Goal: Find specific fact: Find specific fact

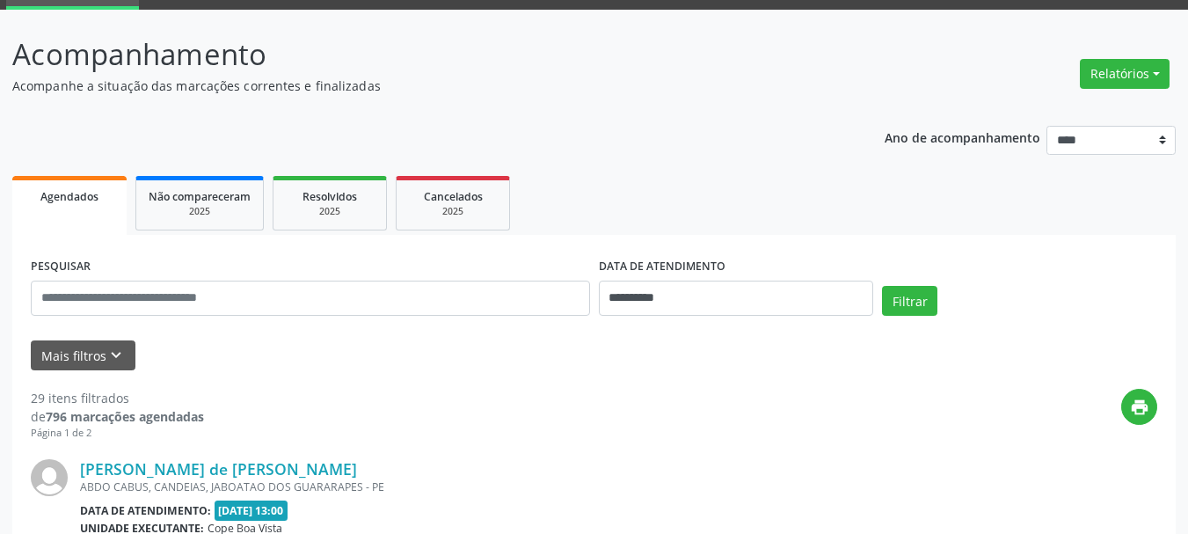
scroll to position [176, 0]
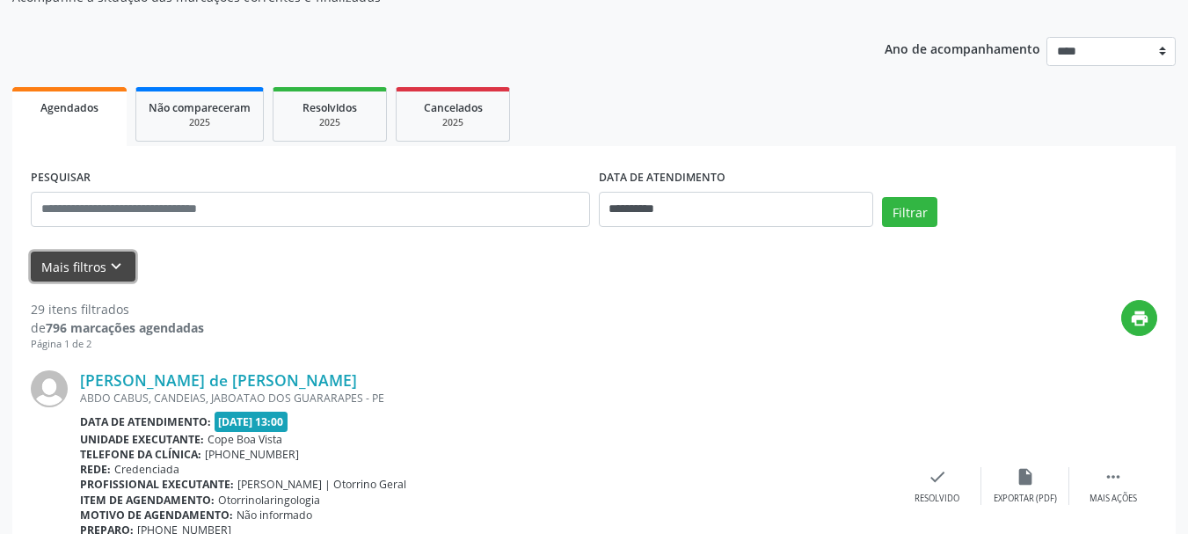
click at [84, 278] on button "Mais filtros keyboard_arrow_down" at bounding box center [83, 266] width 105 height 31
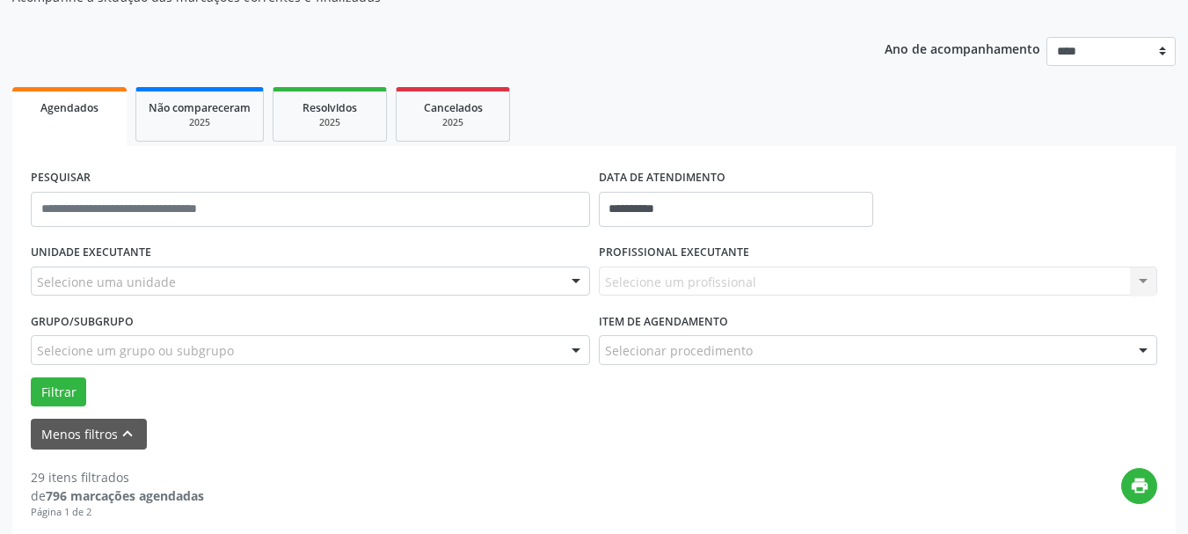
click at [138, 271] on div "Selecione uma unidade" at bounding box center [310, 281] width 559 height 30
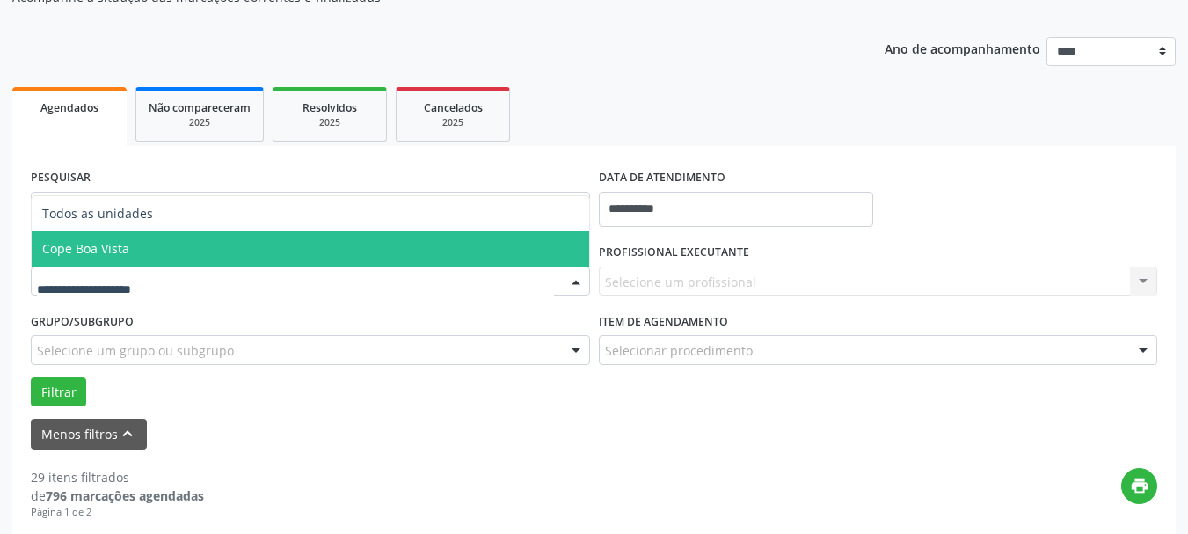
click at [128, 254] on span "Cope Boa Vista" at bounding box center [310, 248] width 557 height 35
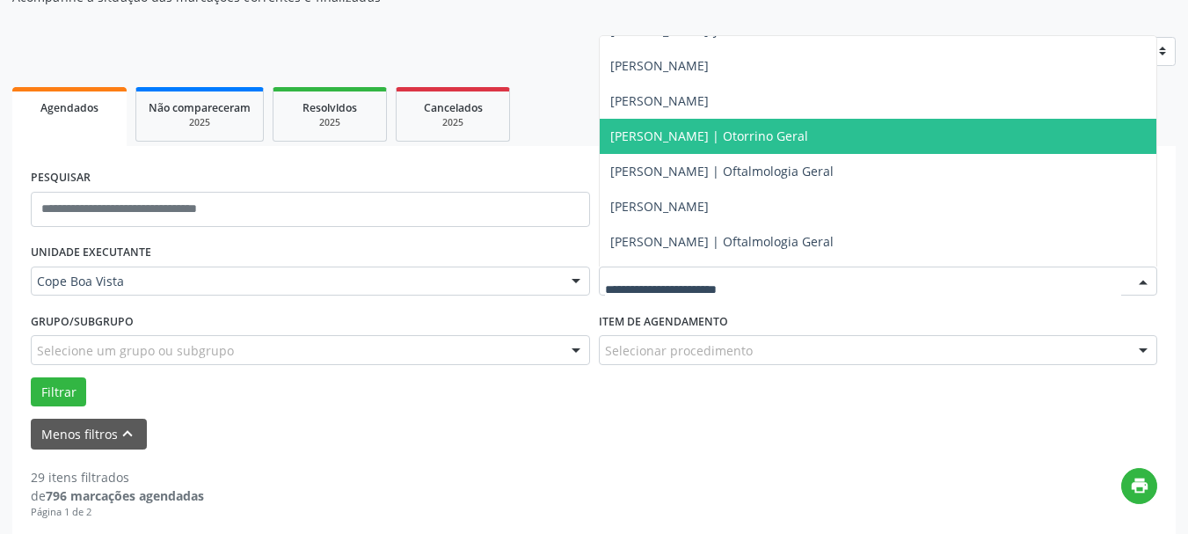
scroll to position [440, 0]
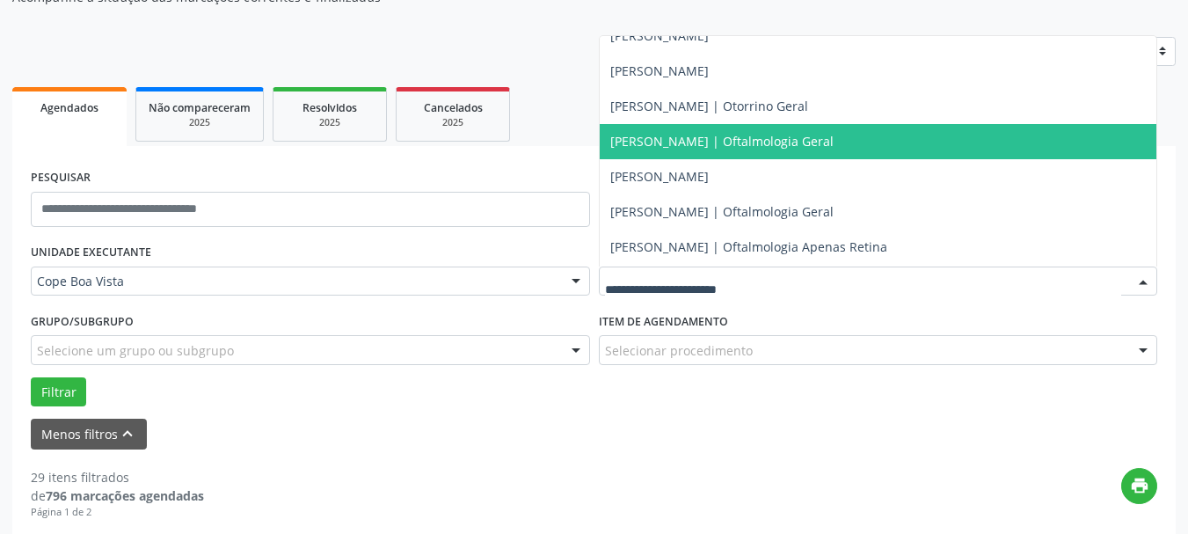
click at [677, 148] on span "[PERSON_NAME] | Oftalmologia Geral" at bounding box center [721, 141] width 223 height 17
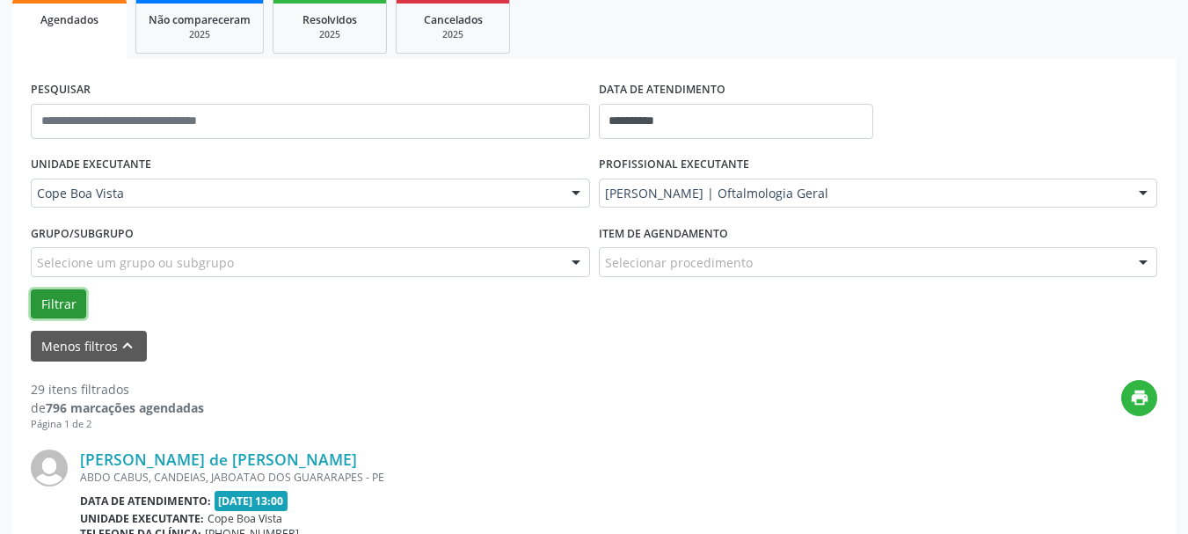
click at [46, 302] on button "Filtrar" at bounding box center [58, 304] width 55 height 30
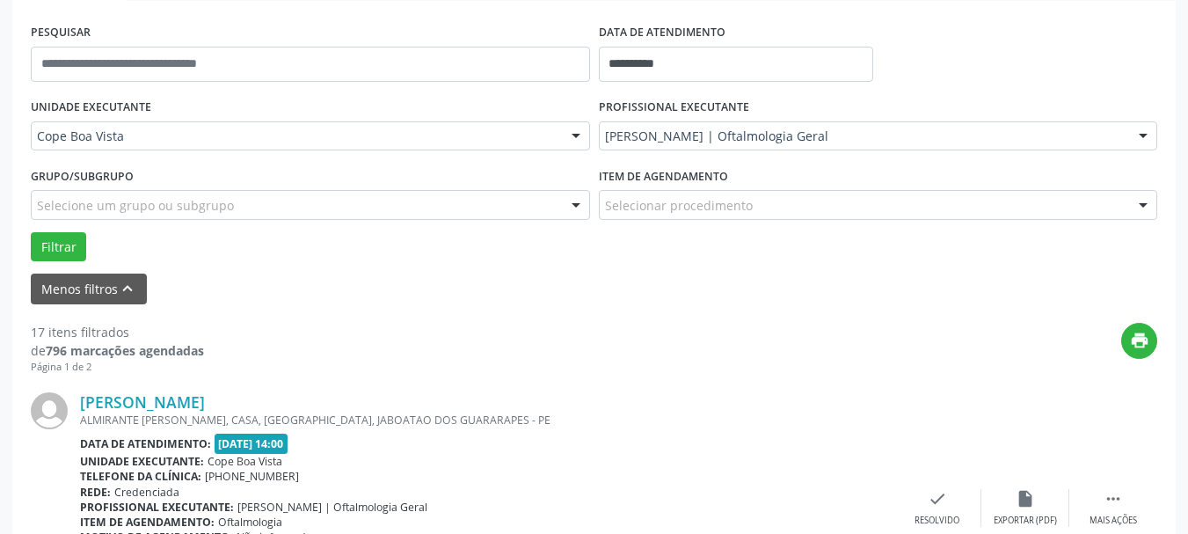
scroll to position [352, 0]
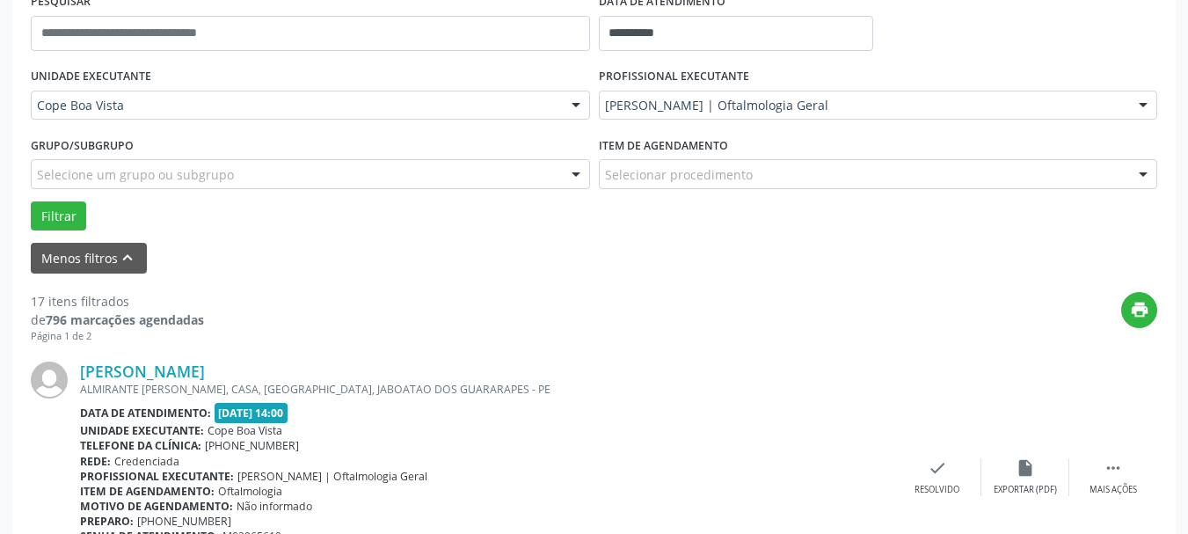
drag, startPoint x: 18, startPoint y: 302, endPoint x: 115, endPoint y: 294, distance: 97.8
click at [442, 269] on div "Menos filtros keyboard_arrow_up" at bounding box center [593, 258] width 1135 height 31
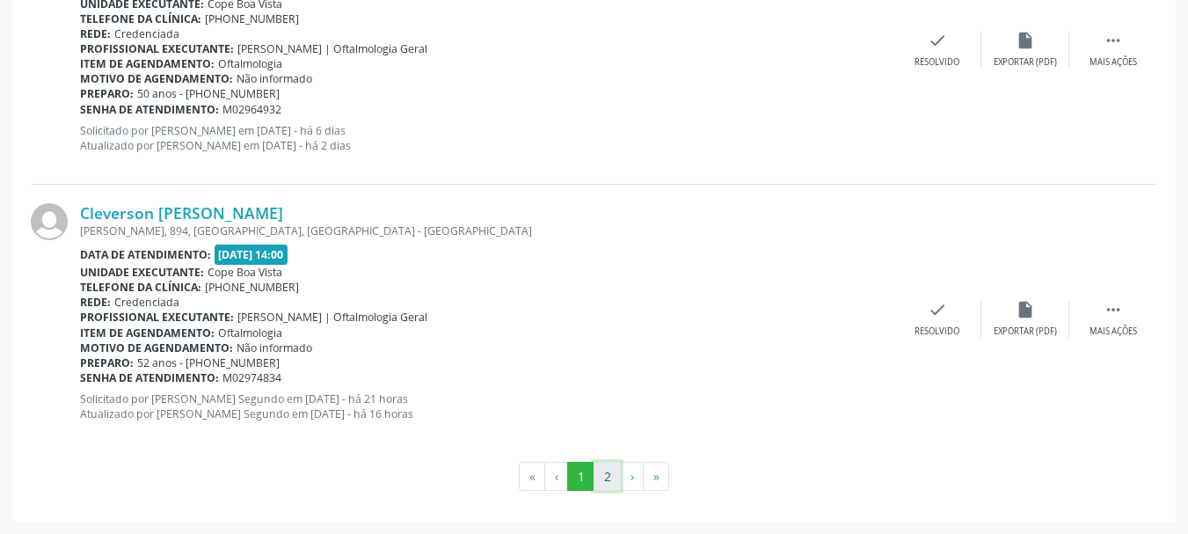
click at [601, 469] on button "2" at bounding box center [606, 477] width 27 height 30
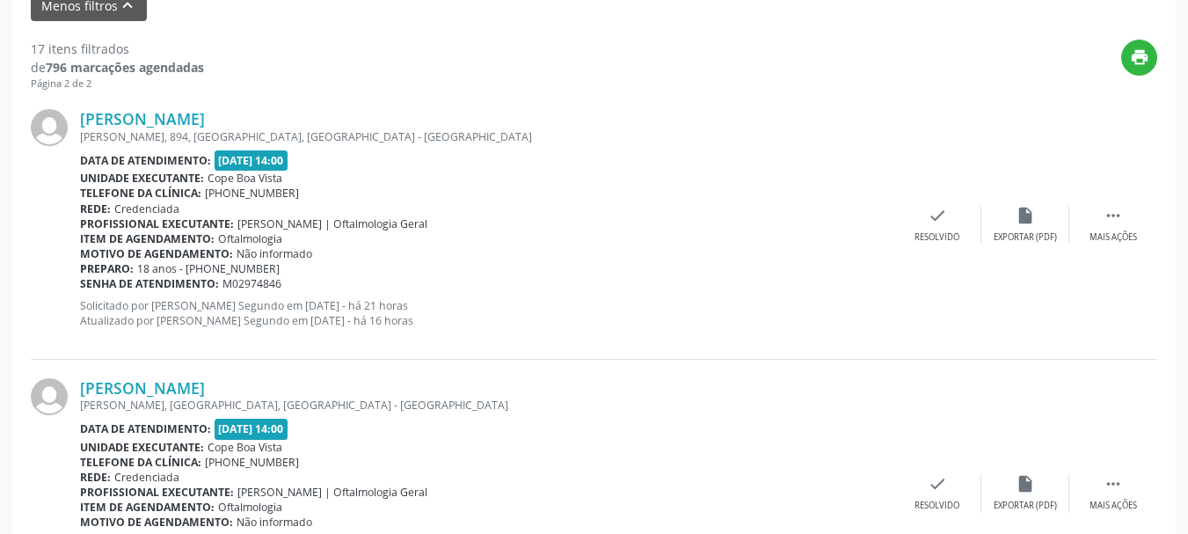
scroll to position [603, 0]
click at [147, 125] on link "[PERSON_NAME]" at bounding box center [142, 119] width 125 height 19
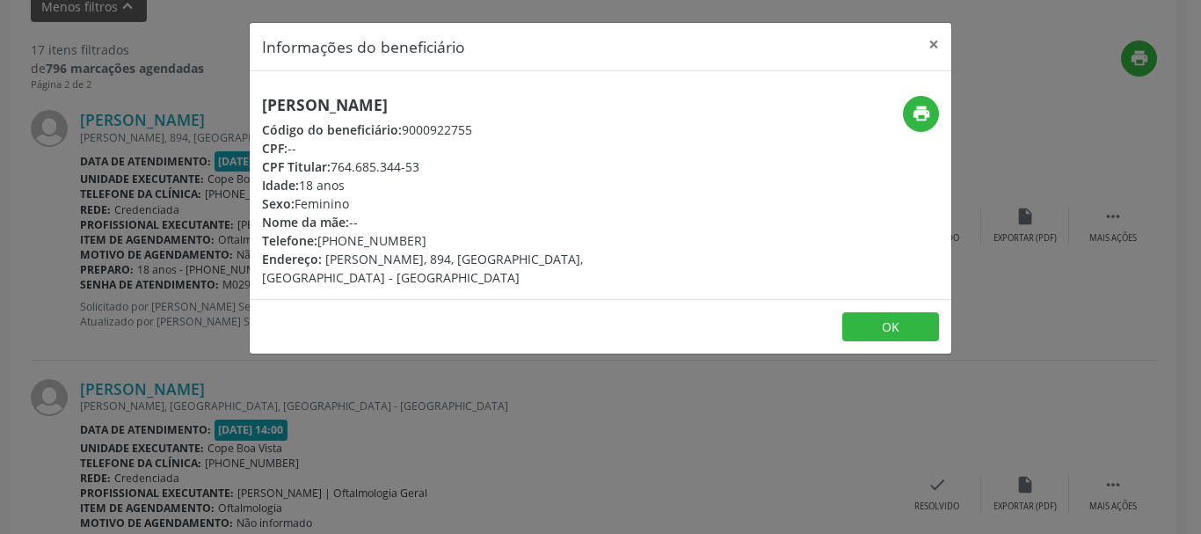
drag, startPoint x: 335, startPoint y: 166, endPoint x: 424, endPoint y: 166, distance: 88.8
click at [424, 166] on div "CPF Titular: 764.685.344-53" at bounding box center [483, 166] width 443 height 18
copy div "764.685.344-53"
click at [931, 47] on button "×" at bounding box center [933, 44] width 35 height 43
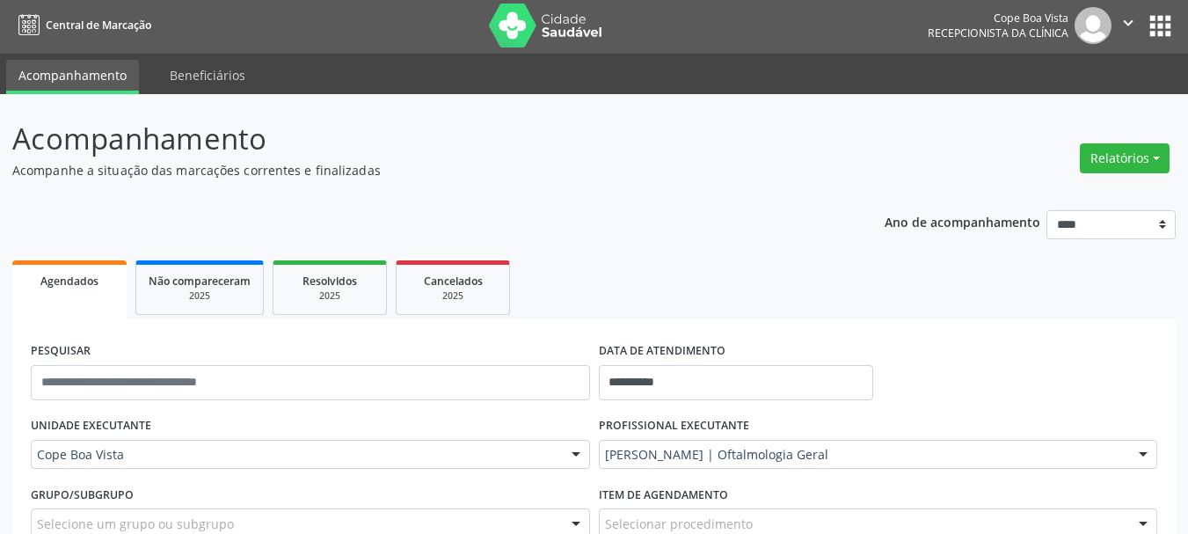
scroll to position [0, 0]
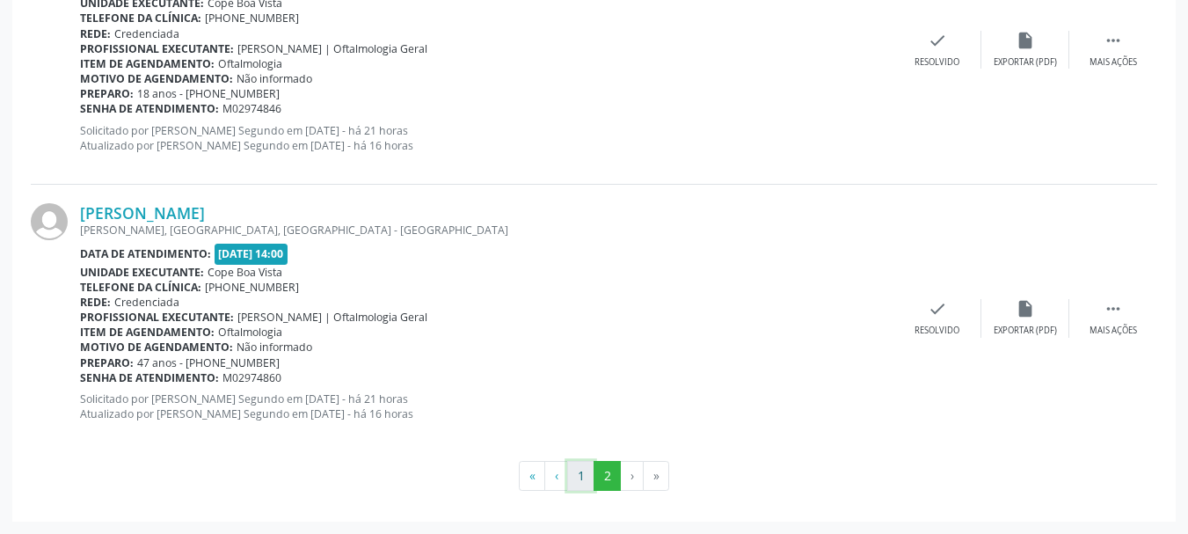
click at [587, 471] on button "1" at bounding box center [580, 476] width 27 height 30
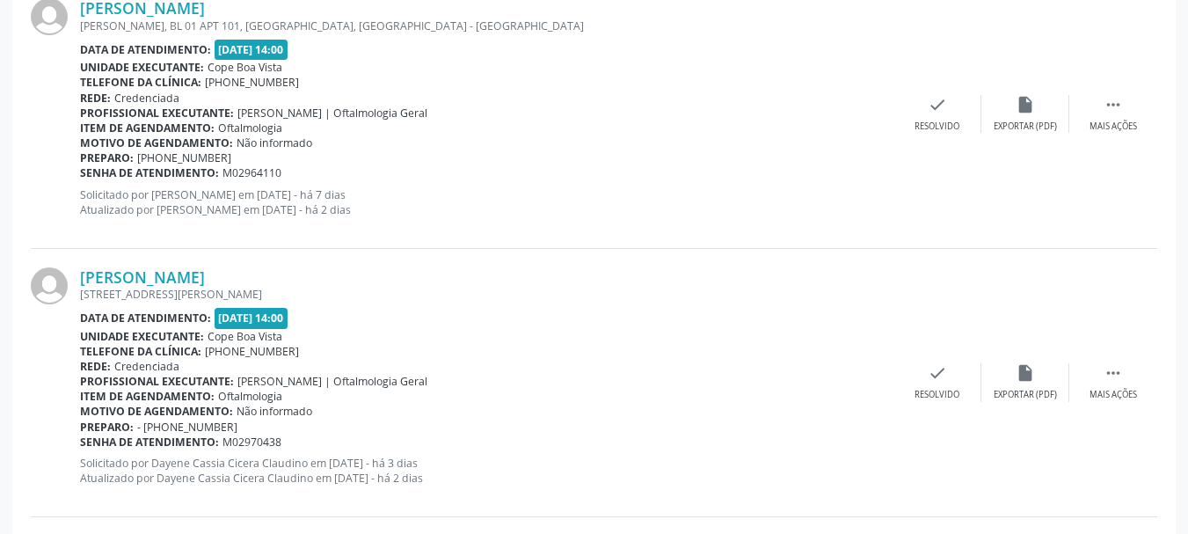
scroll to position [2121, 0]
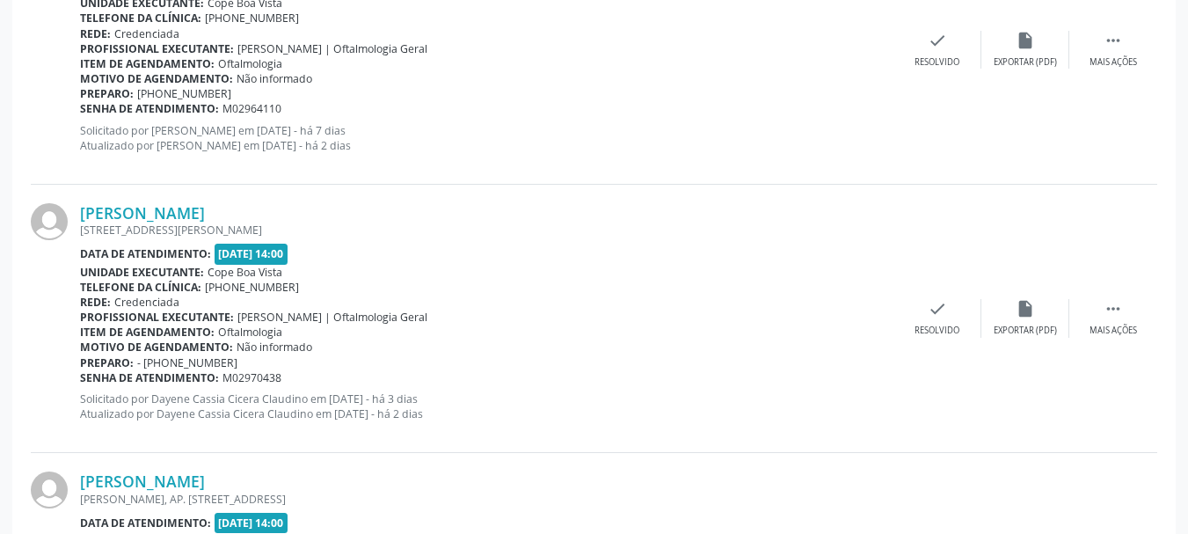
click at [171, 325] on b "Item de agendamento:" at bounding box center [147, 331] width 134 height 15
click at [169, 206] on link "[PERSON_NAME]" at bounding box center [142, 212] width 125 height 19
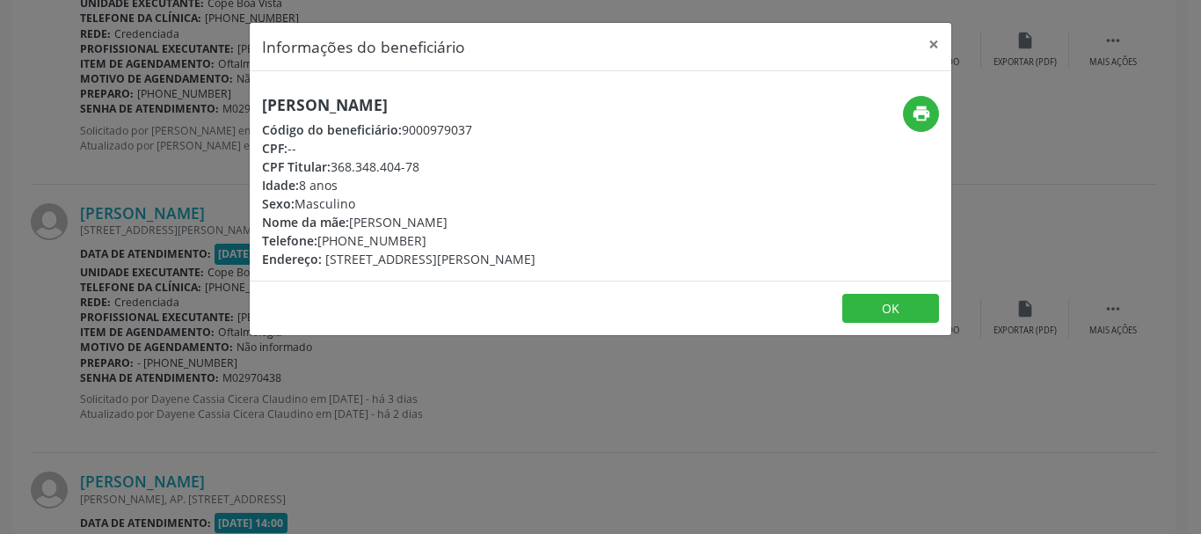
drag, startPoint x: 344, startPoint y: 164, endPoint x: 420, endPoint y: 164, distance: 76.5
click at [420, 164] on div "CPF Titular: 368.348.404-78" at bounding box center [398, 166] width 273 height 18
copy div "368.348.404-78"
click at [245, 371] on div "Informações do beneficiário × [PERSON_NAME] Código do beneficiário: 9000979037 …" at bounding box center [600, 267] width 1201 height 534
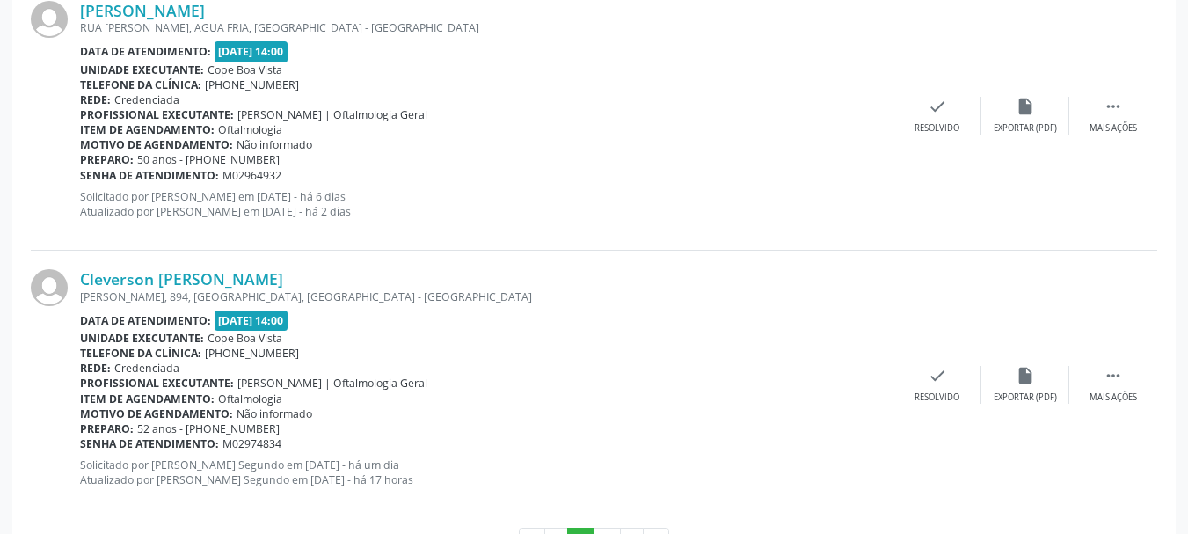
scroll to position [4269, 0]
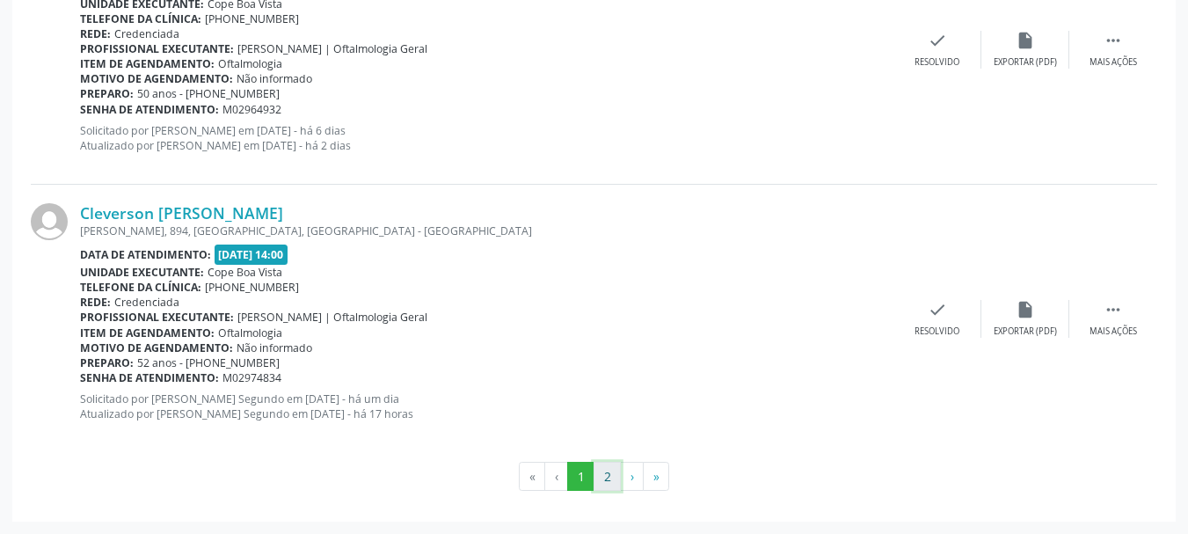
click at [607, 475] on button "2" at bounding box center [606, 477] width 27 height 30
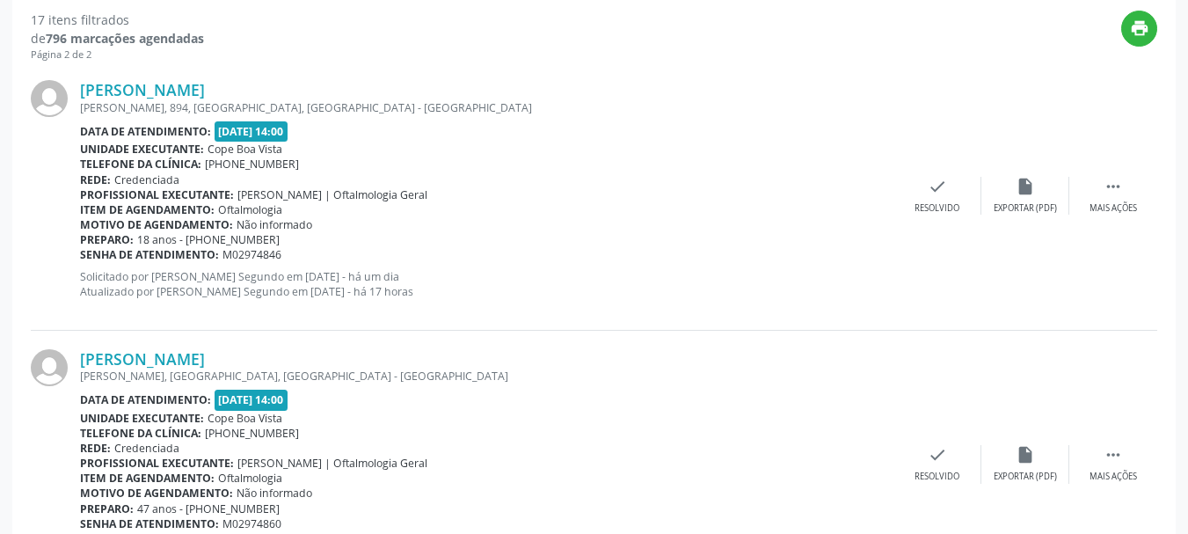
scroll to position [779, 0]
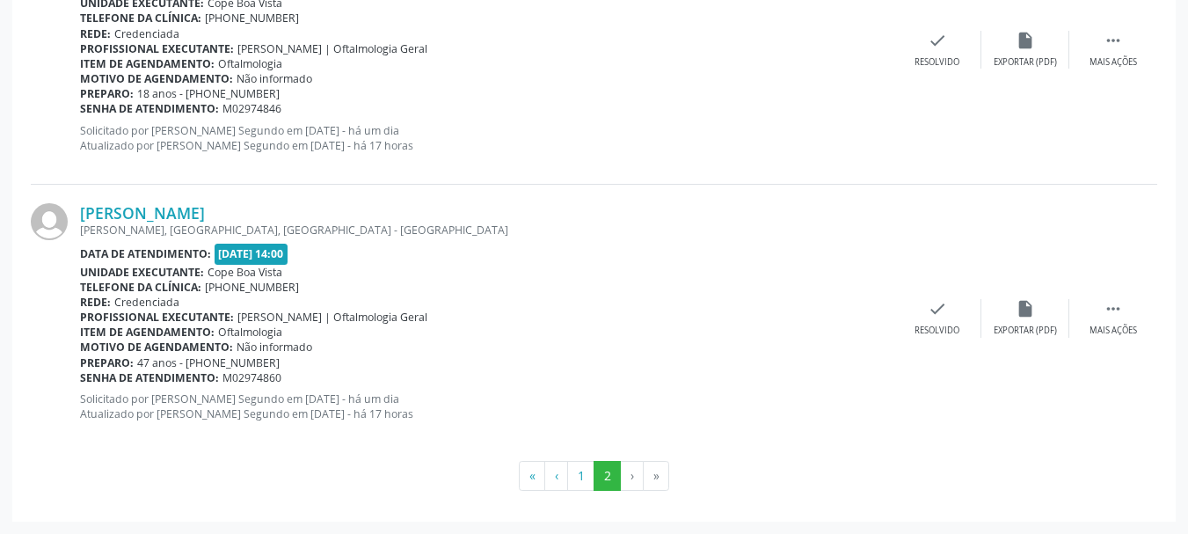
click at [635, 477] on li "›" at bounding box center [632, 476] width 23 height 30
drag, startPoint x: 629, startPoint y: 470, endPoint x: 602, endPoint y: 470, distance: 26.4
click at [627, 470] on li "›" at bounding box center [632, 476] width 23 height 30
click at [576, 475] on button "1" at bounding box center [580, 476] width 27 height 30
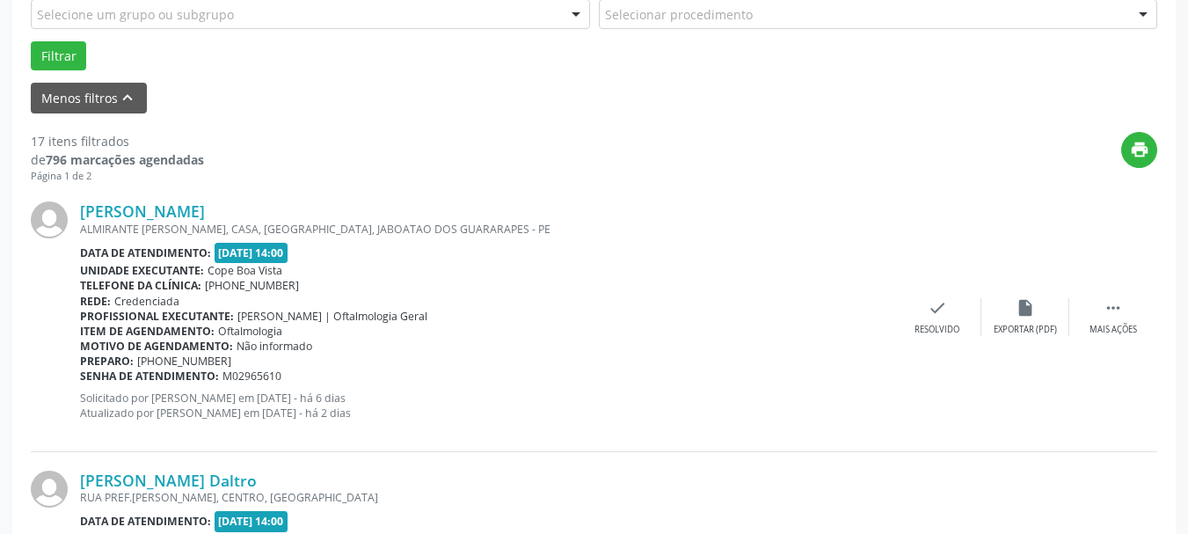
scroll to position [527, 0]
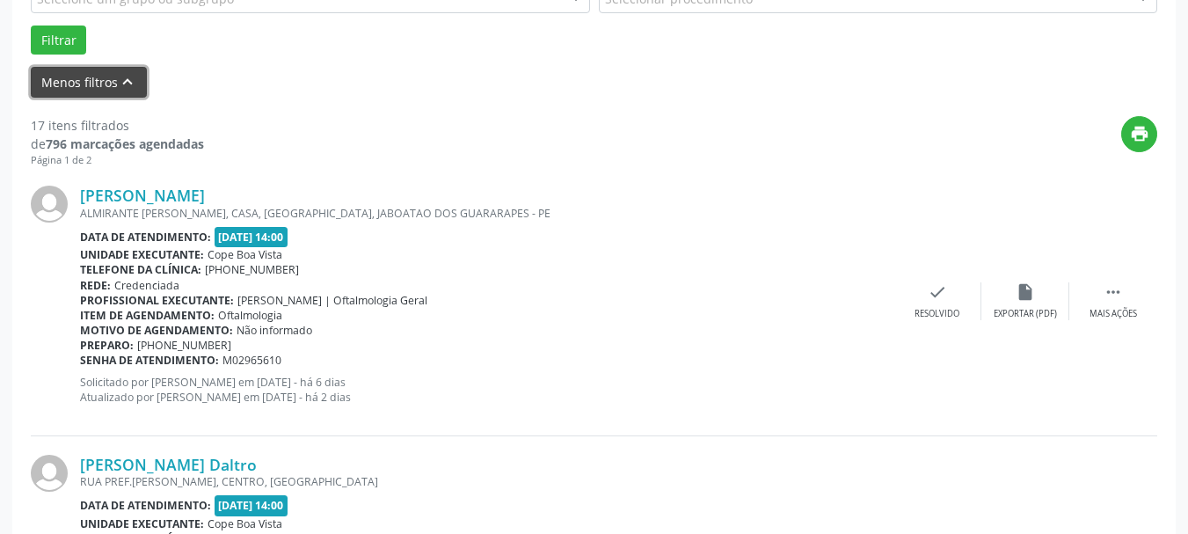
click at [118, 85] on icon "keyboard_arrow_up" at bounding box center [127, 81] width 19 height 19
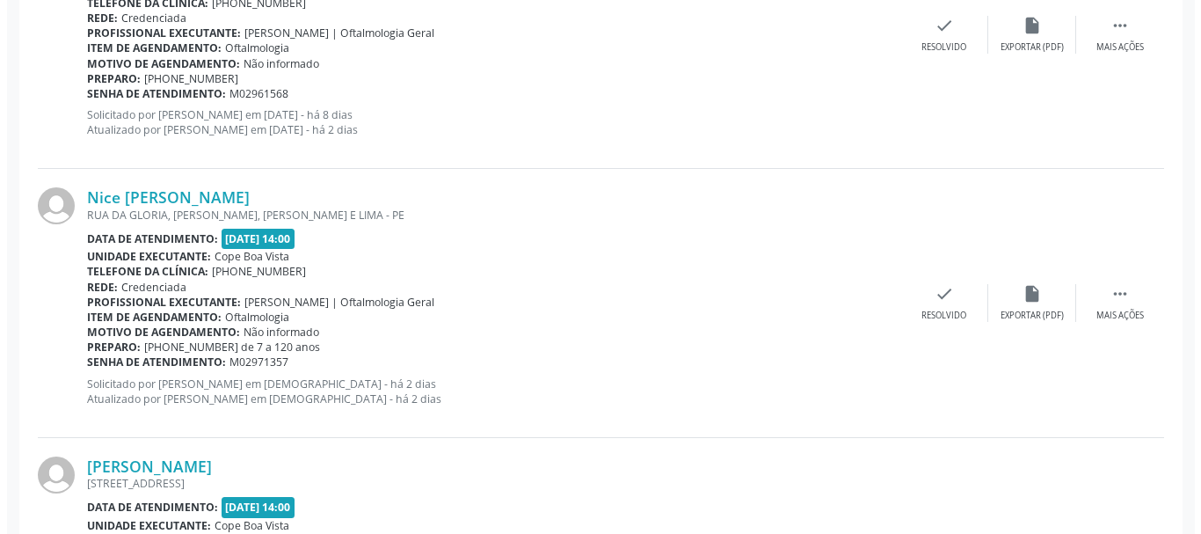
scroll to position [2607, 0]
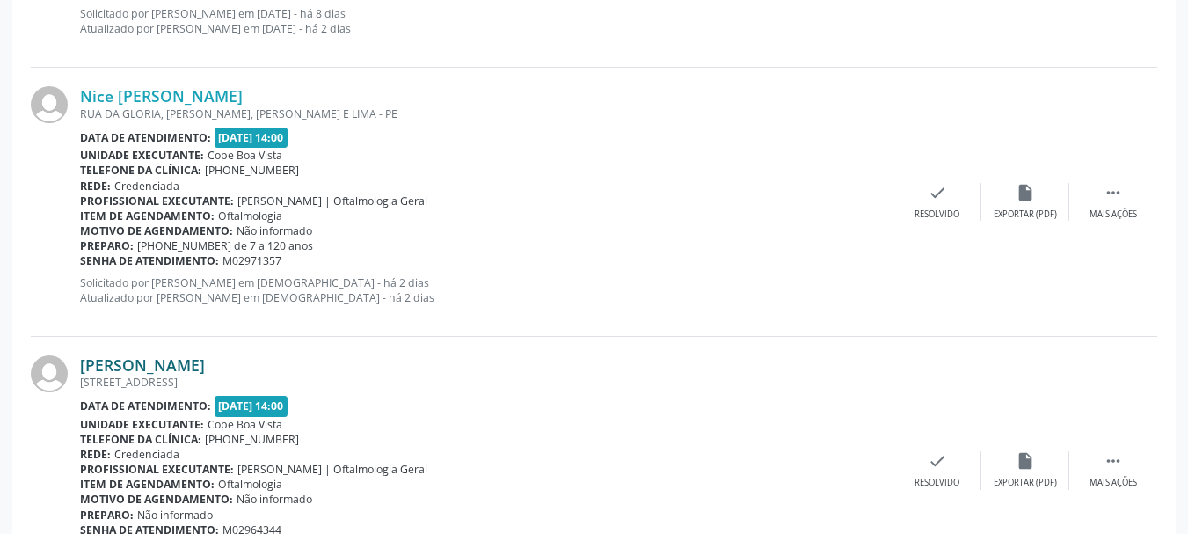
click at [196, 370] on link "[PERSON_NAME]" at bounding box center [142, 364] width 125 height 19
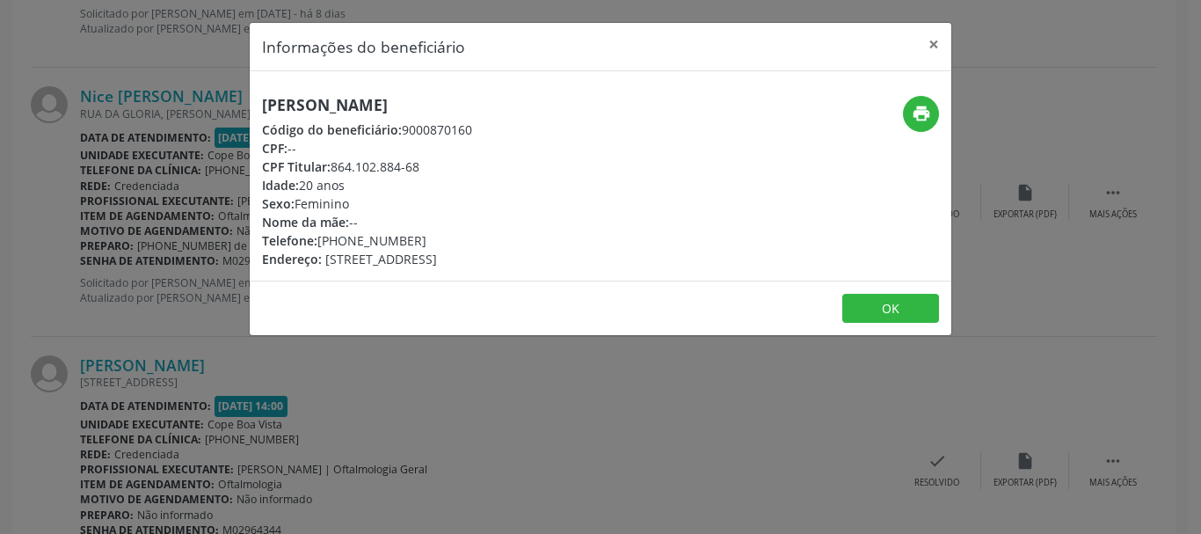
click at [374, 162] on div "CPF Titular: 864.102.884-68" at bounding box center [367, 166] width 210 height 18
click at [373, 170] on div "CPF Titular: 864.102.884-68" at bounding box center [367, 166] width 210 height 18
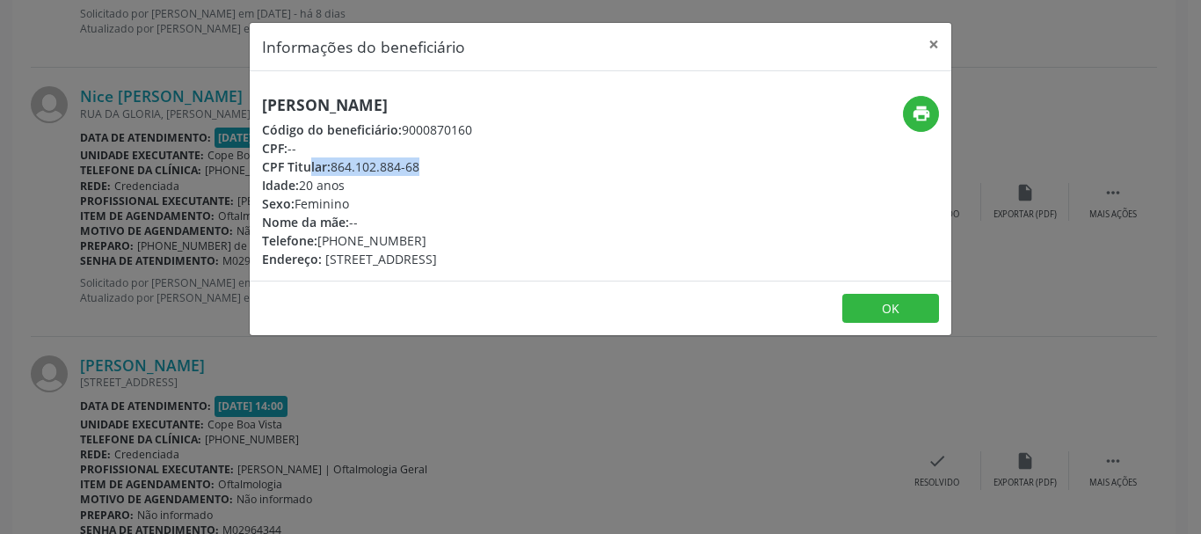
click at [373, 170] on div "CPF Titular: 864.102.884-68" at bounding box center [367, 166] width 210 height 18
click at [346, 166] on div "CPF Titular: 864.102.884-68" at bounding box center [367, 166] width 210 height 18
drag, startPoint x: 334, startPoint y: 162, endPoint x: 423, endPoint y: 161, distance: 88.8
click at [423, 161] on div "CPF Titular: 864.102.884-68" at bounding box center [367, 166] width 210 height 18
copy div "864.102.884-68"
